Goal: Find contact information: Find contact information

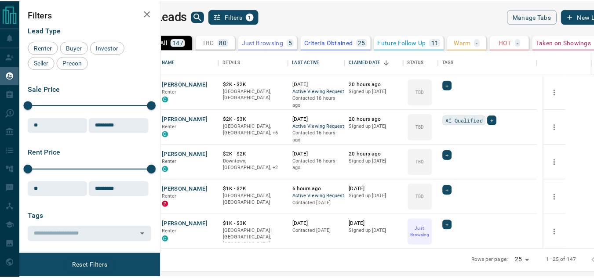
scroll to position [193, 428]
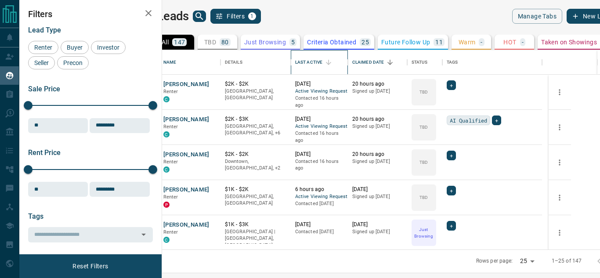
click at [323, 68] on div "Last Active" at bounding box center [308, 62] width 27 height 25
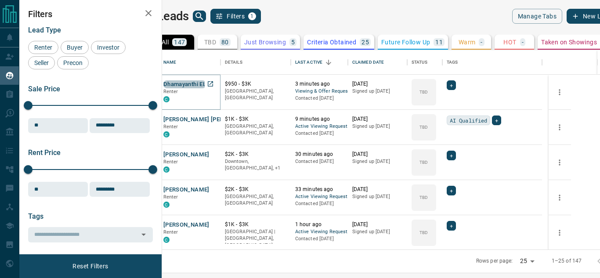
click at [206, 84] on button "Dhamayanthi EL" at bounding box center [185, 84] width 43 height 8
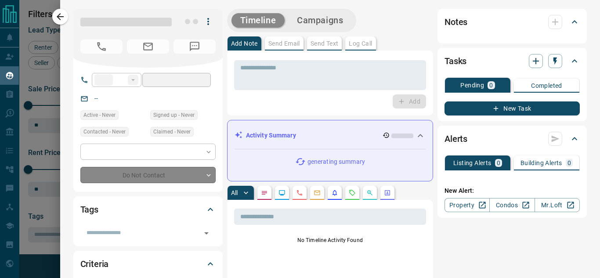
type input "**"
type input "**********"
type input "**"
type input "*"
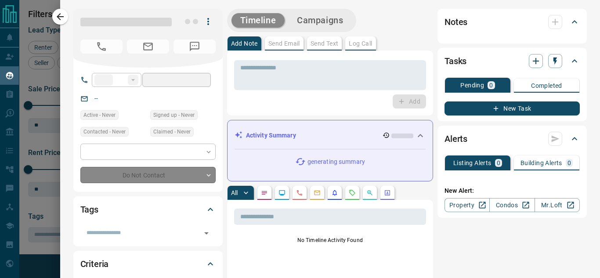
type input "**********"
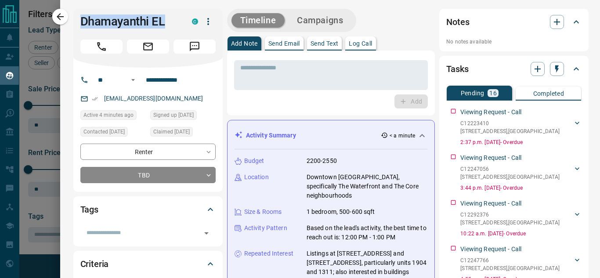
drag, startPoint x: 170, startPoint y: 22, endPoint x: 76, endPoint y: 21, distance: 93.6
click at [76, 21] on div "Dhamayanthi EL C" at bounding box center [147, 38] width 149 height 59
copy h1 "Dhamayanthi EL"
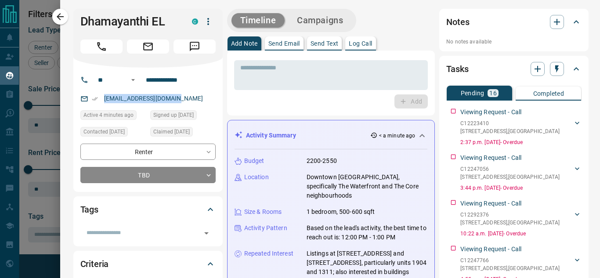
drag, startPoint x: 186, startPoint y: 99, endPoint x: 99, endPoint y: 102, distance: 87.1
click at [99, 102] on div "[EMAIL_ADDRESS][DOMAIN_NAME]" at bounding box center [147, 98] width 135 height 15
copy link "[EMAIL_ADDRESS][DOMAIN_NAME]"
drag, startPoint x: 132, startPoint y: 84, endPoint x: 145, endPoint y: 81, distance: 13.4
click at [145, 81] on input "**********" at bounding box center [176, 80] width 69 height 14
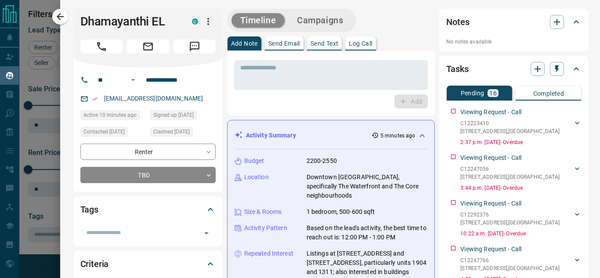
drag, startPoint x: 111, startPoint y: 100, endPoint x: 93, endPoint y: 102, distance: 17.7
click at [93, 102] on div "[EMAIL_ADDRESS][DOMAIN_NAME]" at bounding box center [147, 98] width 135 height 15
drag, startPoint x: 96, startPoint y: 21, endPoint x: 76, endPoint y: 23, distance: 20.3
click at [76, 23] on div "Dhamayanthi EL C" at bounding box center [147, 38] width 149 height 59
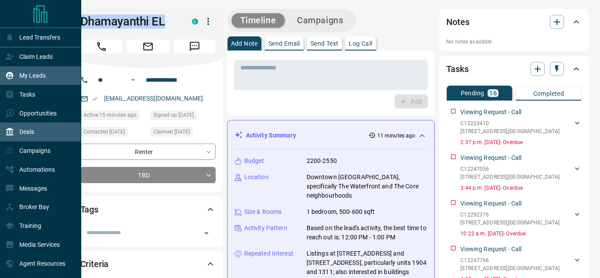
click at [22, 135] on p "Deals" at bounding box center [26, 131] width 15 height 7
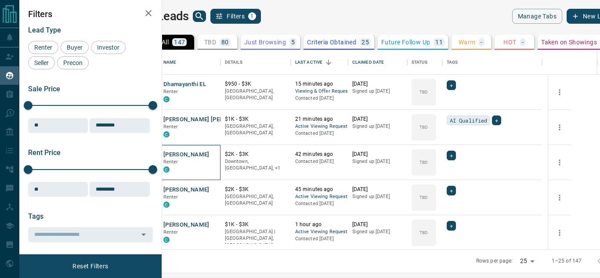
click at [213, 180] on div "[PERSON_NAME] Renter C" at bounding box center [190, 162] width 62 height 35
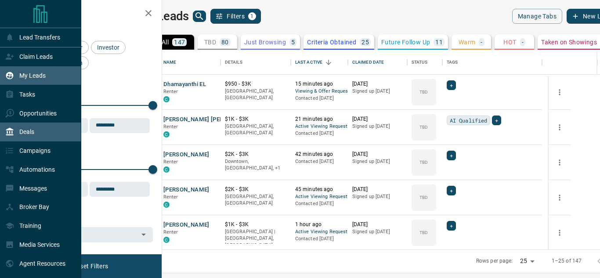
click at [25, 128] on div "Deals" at bounding box center [19, 132] width 29 height 15
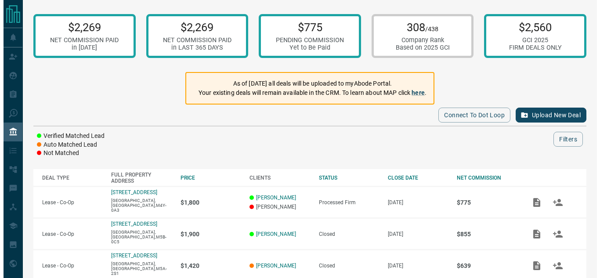
scroll to position [44, 0]
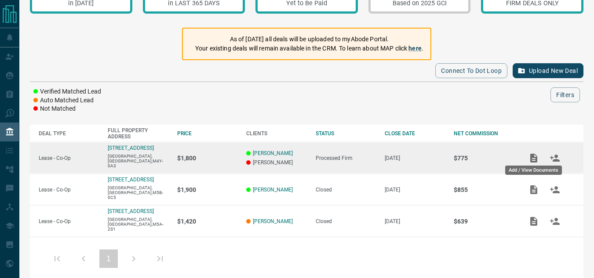
click at [540, 162] on div "Add / View Documents" at bounding box center [533, 168] width 58 height 16
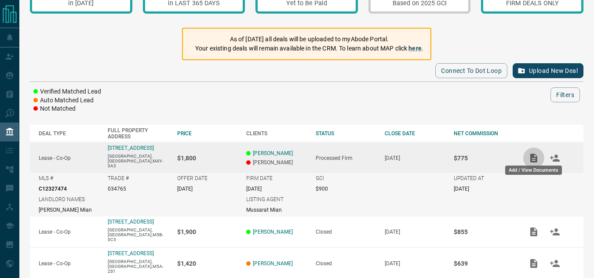
click at [537, 158] on icon "Add / View Documents" at bounding box center [533, 158] width 7 height 9
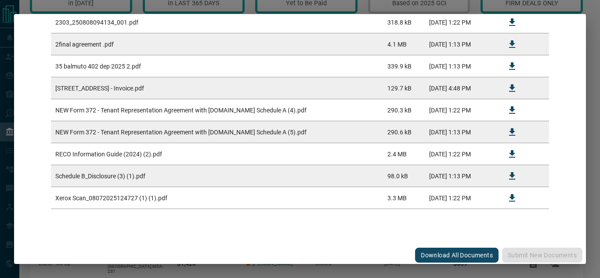
scroll to position [201, 0]
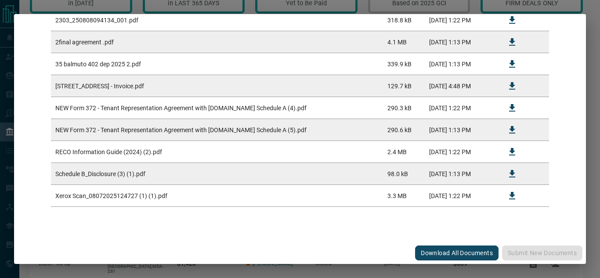
click at [269, 130] on td "NEW Form 372 - Tenant Representation Agreement with [DOMAIN_NAME] Schedule A (5…" at bounding box center [217, 130] width 332 height 22
click at [509, 131] on icon "Download" at bounding box center [512, 129] width 6 height 7
click at [509, 195] on icon "Download" at bounding box center [512, 195] width 6 height 7
click at [0, 59] on div "#034765 - [STREET_ADDRESS] Upload Documents Deal Checklist Drag & Drop files he…" at bounding box center [300, 139] width 600 height 278
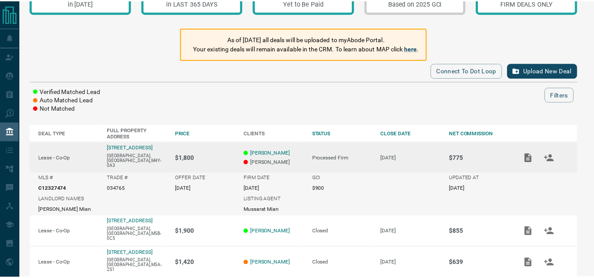
scroll to position [0, 0]
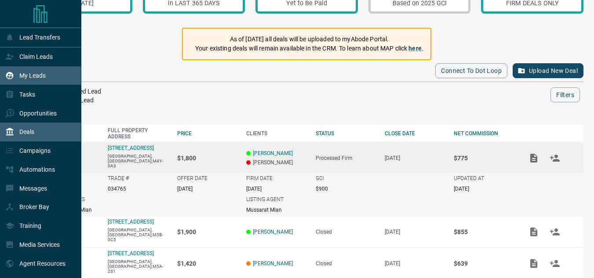
click at [26, 82] on div "My Leads" at bounding box center [25, 76] width 40 height 15
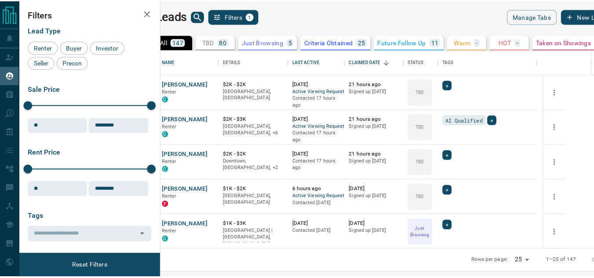
scroll to position [193, 428]
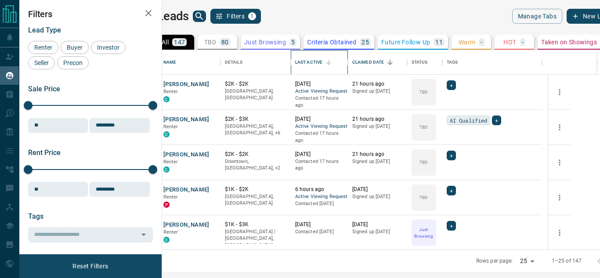
click at [323, 62] on div "Last Active" at bounding box center [308, 62] width 27 height 25
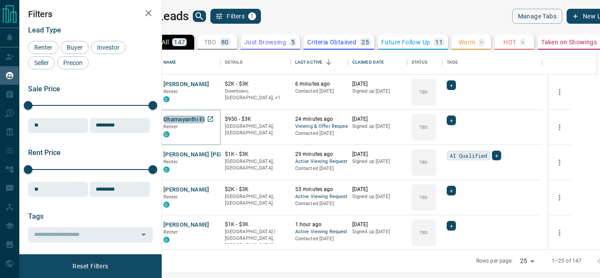
click at [206, 116] on button "Dhamayanthi EL" at bounding box center [185, 120] width 43 height 8
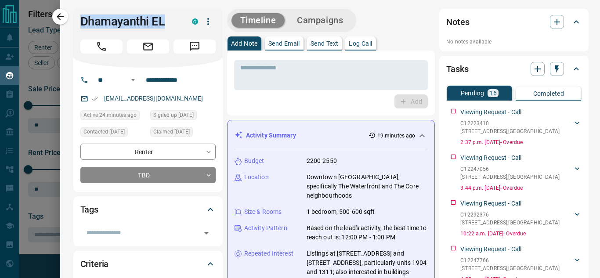
drag, startPoint x: 170, startPoint y: 24, endPoint x: 75, endPoint y: 27, distance: 95.0
click at [75, 27] on div "Dhamayanthi EL C" at bounding box center [147, 38] width 149 height 59
copy h1 "Dhamayanthi EL"
click at [59, 20] on icon "button" at bounding box center [60, 16] width 11 height 11
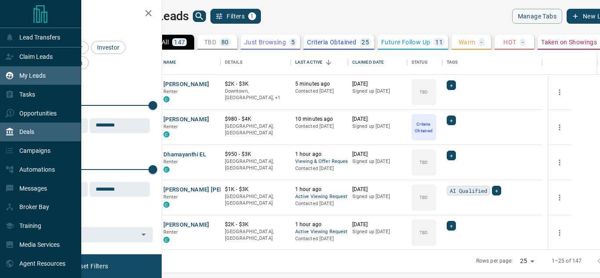
click at [44, 135] on div "Deals" at bounding box center [40, 132] width 81 height 19
